Goal: Task Accomplishment & Management: Manage account settings

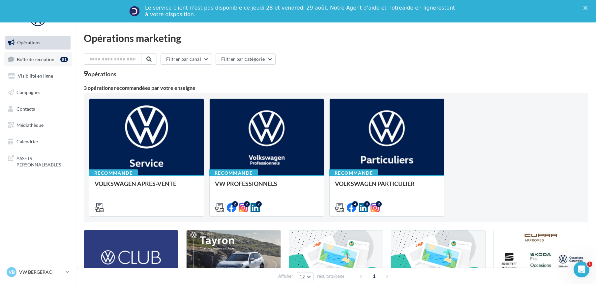
click at [36, 59] on span "Boîte de réception" at bounding box center [36, 59] width 38 height 6
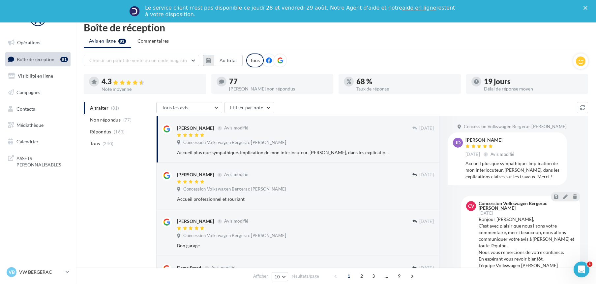
click at [205, 59] on button "button" at bounding box center [208, 60] width 11 height 11
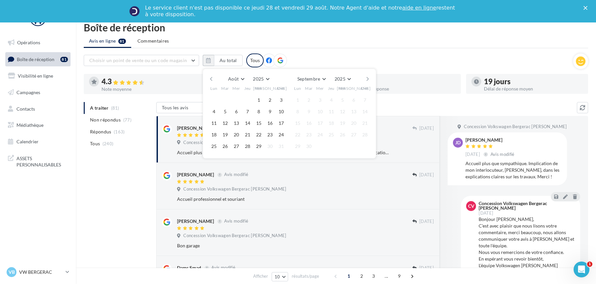
click at [214, 78] on button "button" at bounding box center [211, 78] width 6 height 9
click at [280, 100] on button "1" at bounding box center [281, 100] width 10 height 10
click at [325, 79] on button "Juillet" at bounding box center [314, 78] width 24 height 9
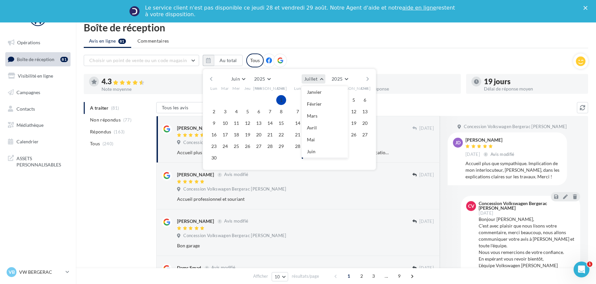
scroll to position [59, 0]
click at [325, 117] on button "Août" at bounding box center [325, 116] width 46 height 12
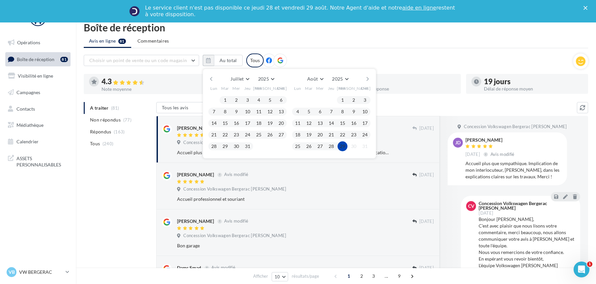
click at [340, 144] on button "29" at bounding box center [343, 146] width 10 height 10
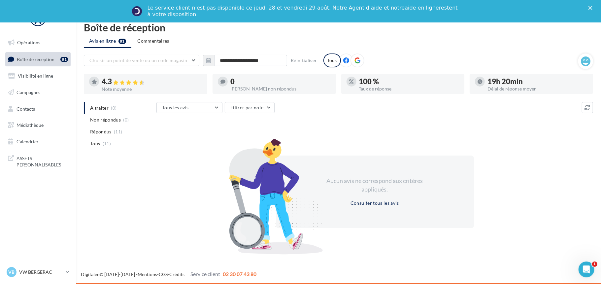
click at [108, 131] on span "Répondus" at bounding box center [100, 131] width 21 height 7
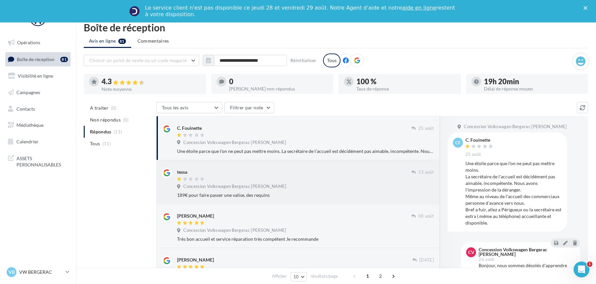
click at [281, 193] on div "189€ pour faire passer une valise, des requins" at bounding box center [305, 195] width 257 height 7
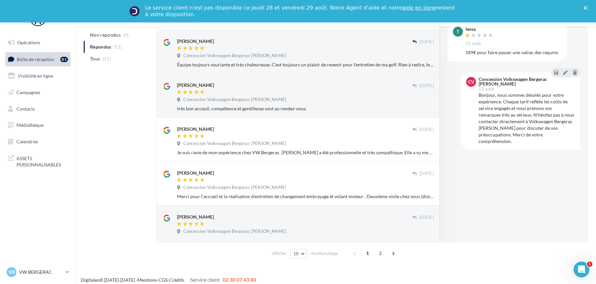
scroll to position [316, 0]
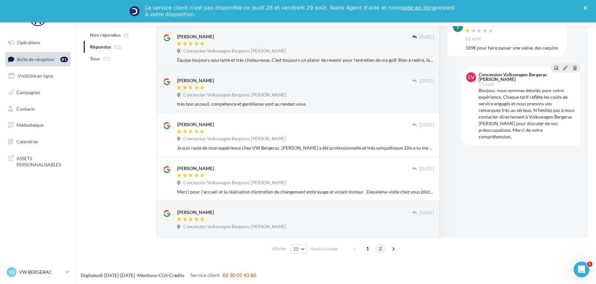
click at [381, 246] on span "2" at bounding box center [380, 248] width 11 height 11
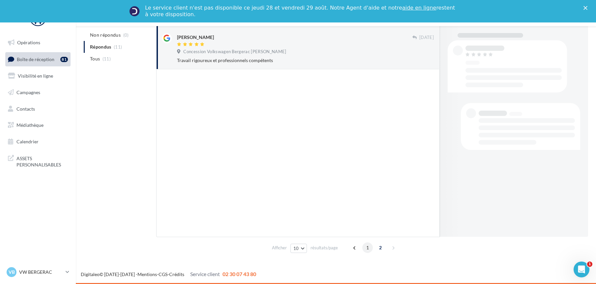
scroll to position [96, 0]
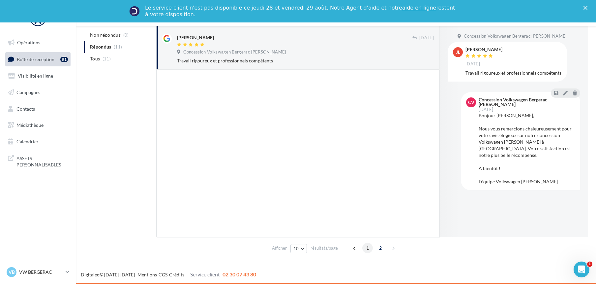
click at [366, 248] on span "1" at bounding box center [367, 247] width 11 height 11
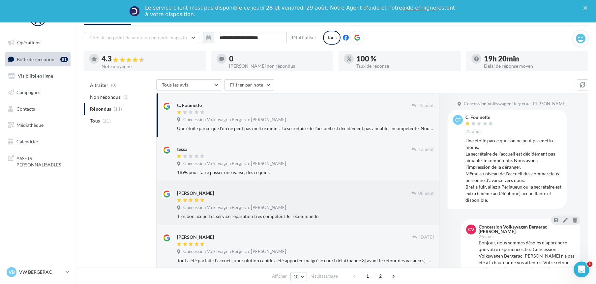
scroll to position [0, 0]
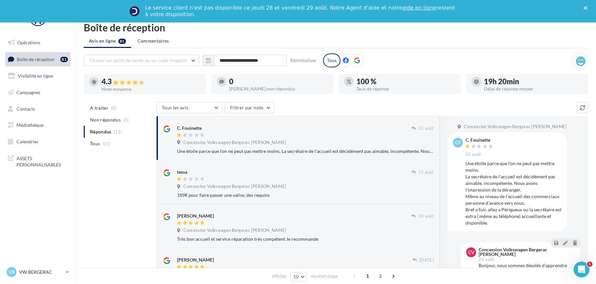
click at [230, 141] on span "Concession Volkswagen Bergerac [PERSON_NAME]" at bounding box center [234, 142] width 103 height 6
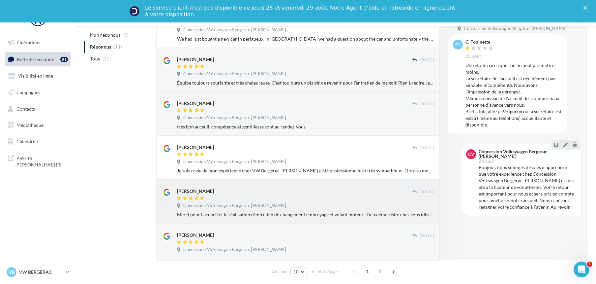
scroll to position [316, 0]
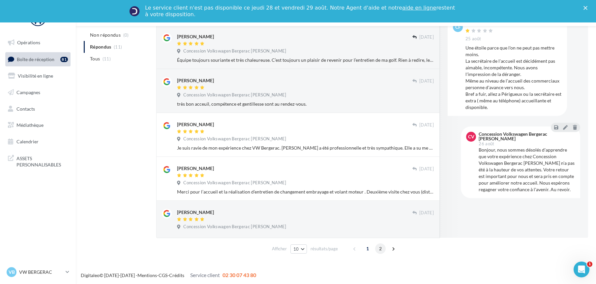
click at [380, 248] on span "2" at bounding box center [380, 248] width 11 height 11
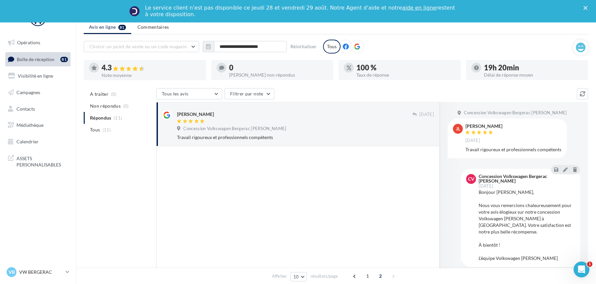
scroll to position [0, 0]
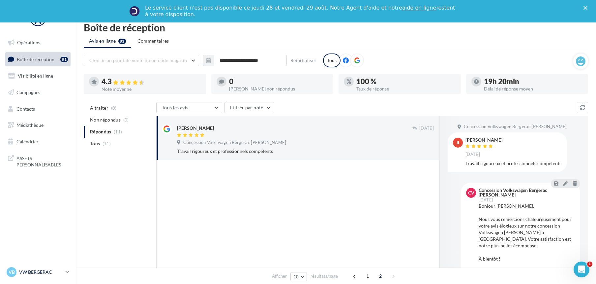
click at [53, 268] on div "VB VW BERGERAC vw-ber-pau" at bounding box center [35, 272] width 56 height 10
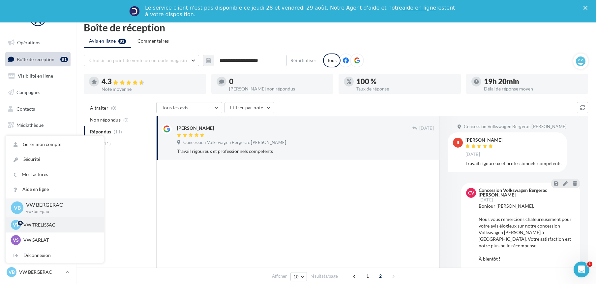
click at [49, 224] on p "VW TRELISSAC" at bounding box center [59, 224] width 73 height 7
